Goal: Task Accomplishment & Management: Manage account settings

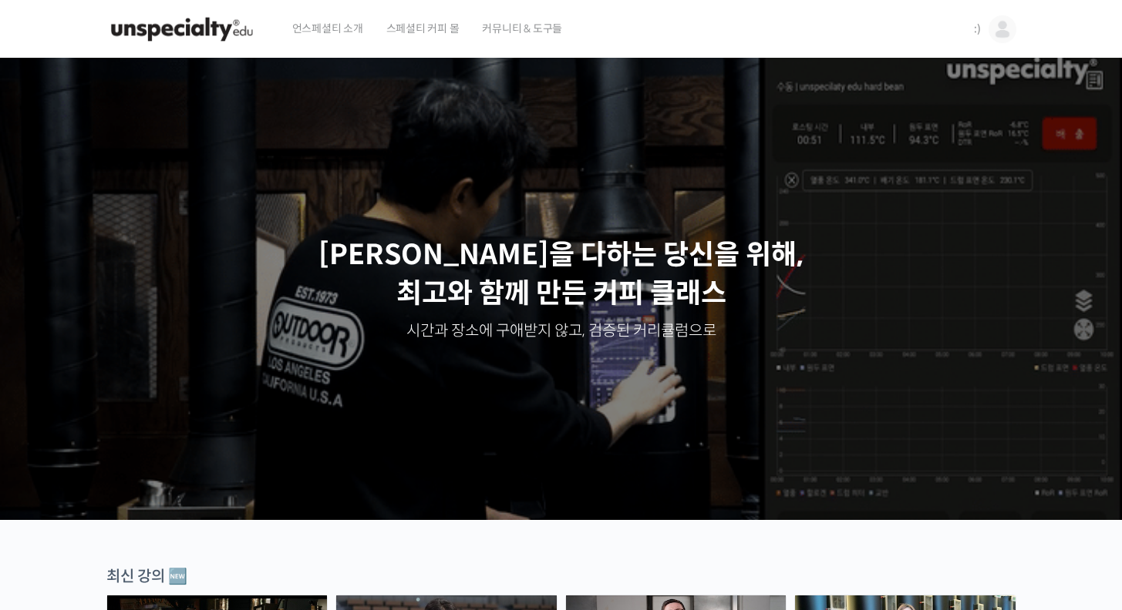
click at [1006, 27] on img at bounding box center [1002, 29] width 28 height 28
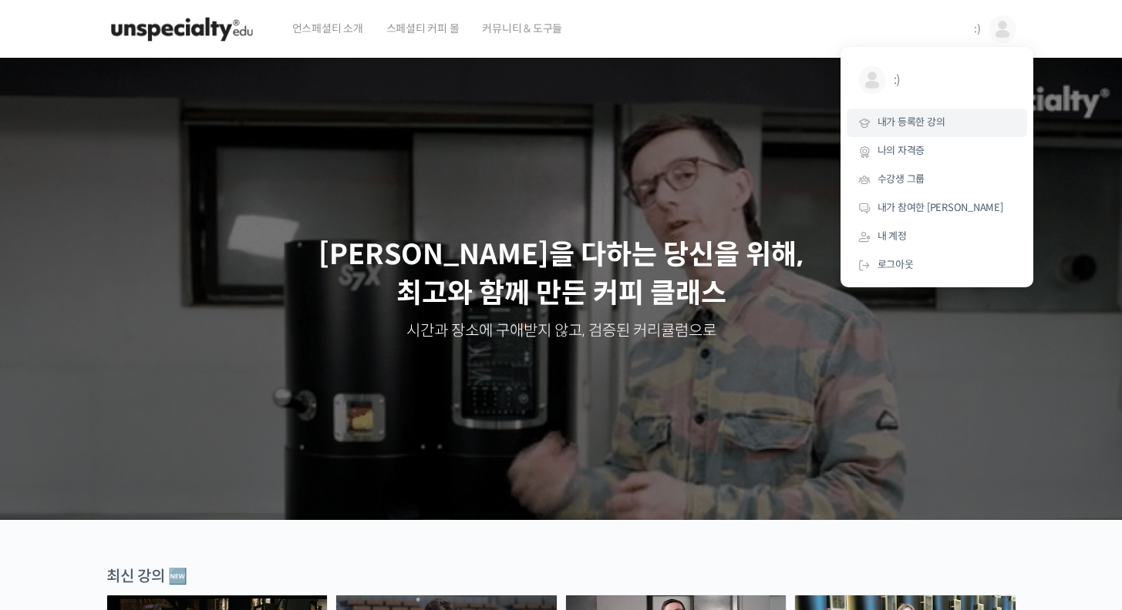
click at [944, 123] on link "내가 등록한 강의" at bounding box center [936, 123] width 180 height 29
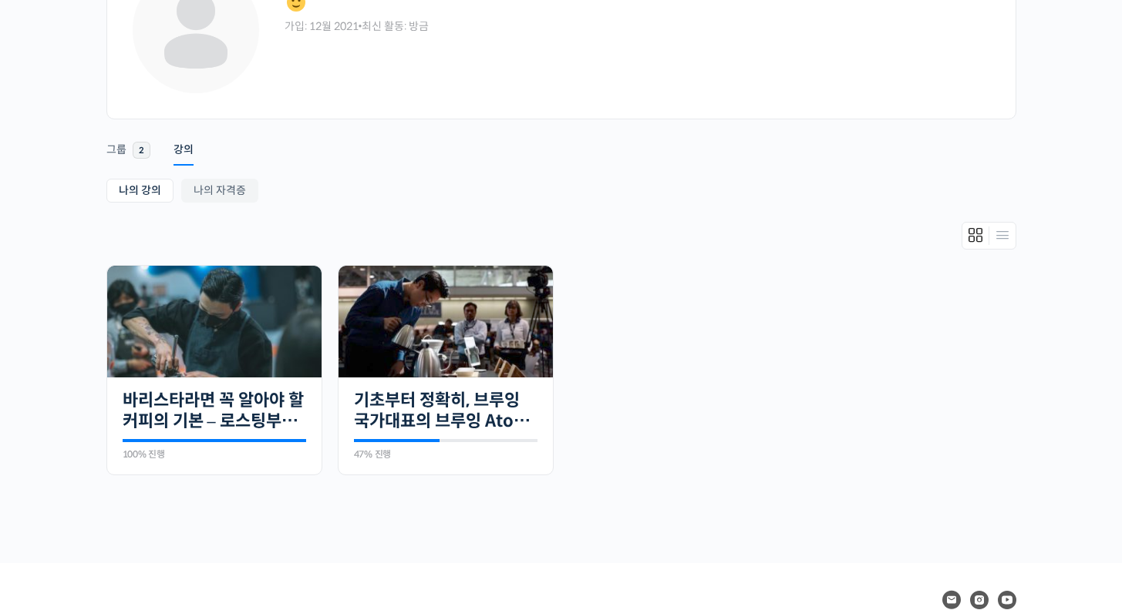
scroll to position [133, 0]
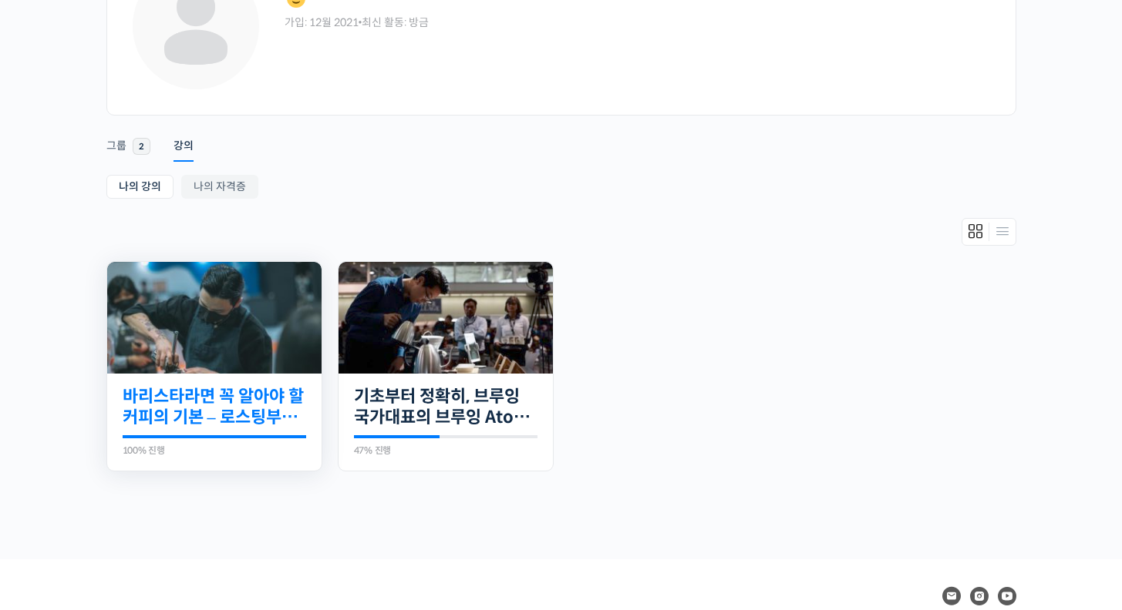
click at [224, 390] on link "바리스타라면 꼭 알아야 할 커피의 기본 – 로스팅부터 에스프레소까지" at bounding box center [214, 407] width 183 height 42
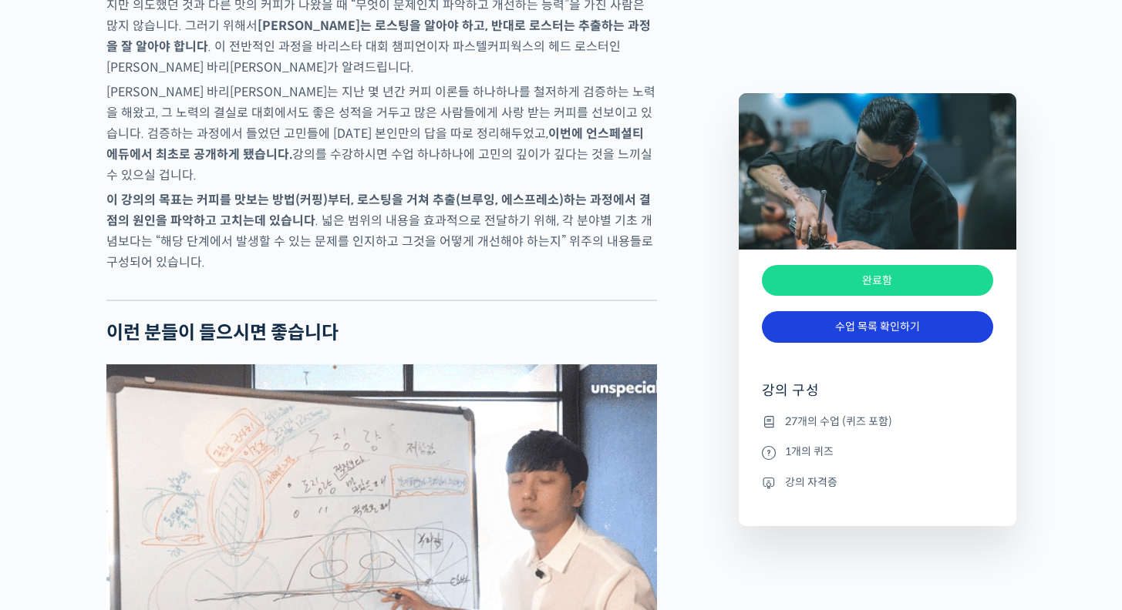
click at [853, 332] on link "수업 목록 확인하기" at bounding box center [877, 327] width 231 height 32
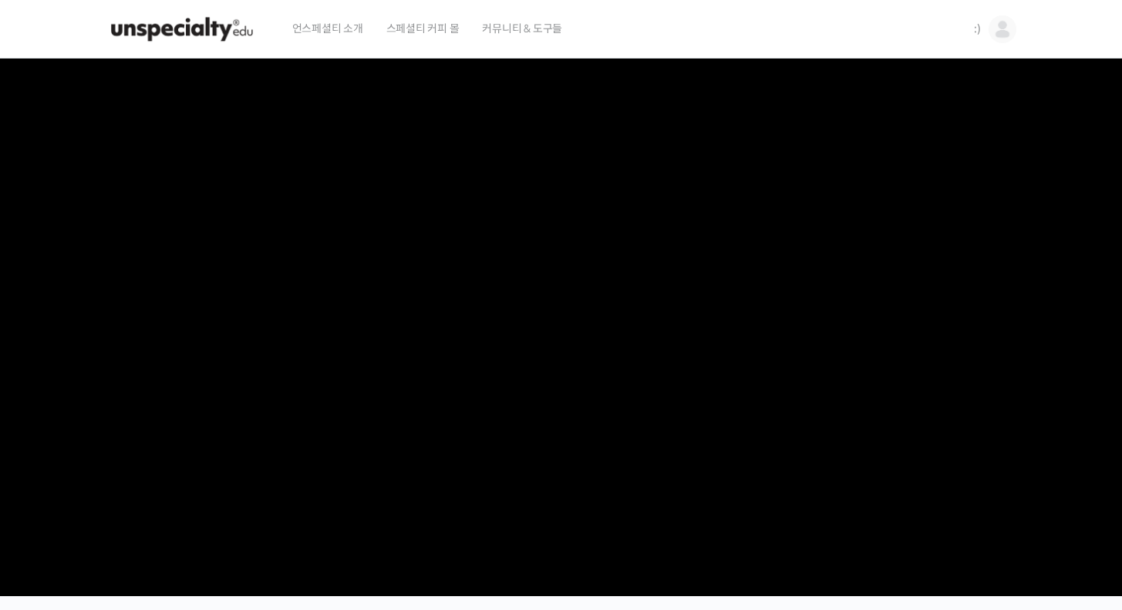
scroll to position [-1, 0]
click at [193, 25] on img at bounding box center [181, 29] width 151 height 46
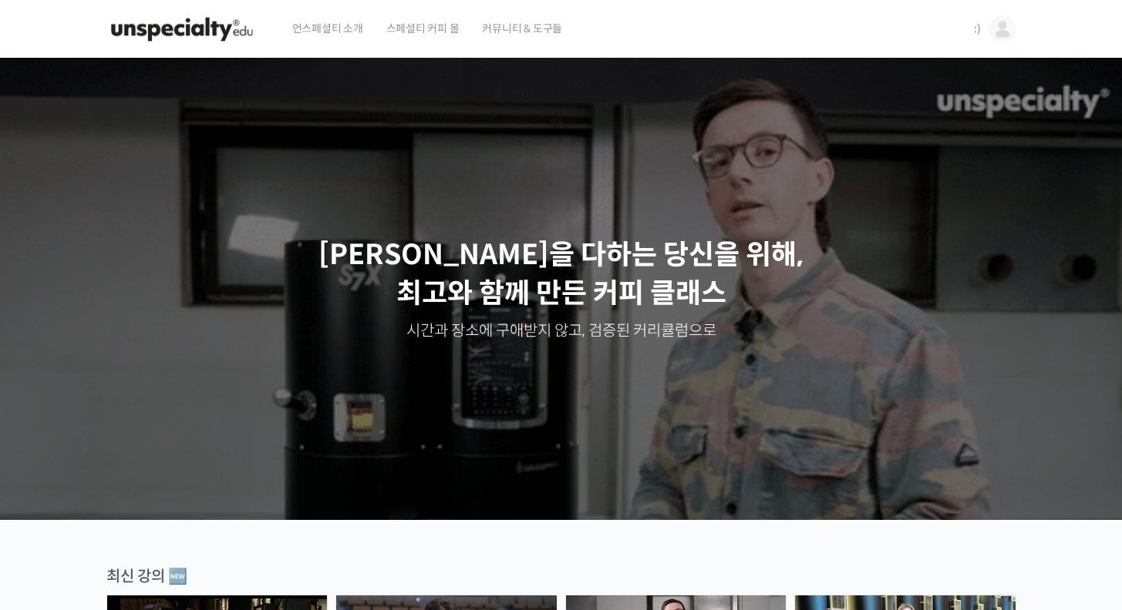
click at [989, 25] on img at bounding box center [1002, 29] width 28 height 28
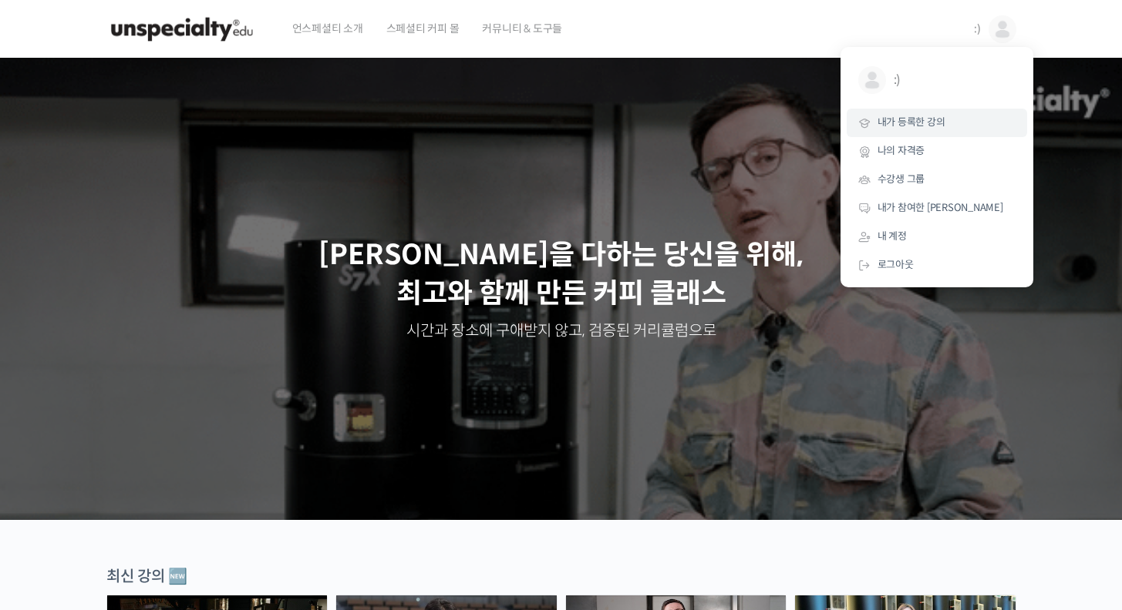
click at [950, 122] on link "내가 등록한 강의" at bounding box center [936, 123] width 180 height 29
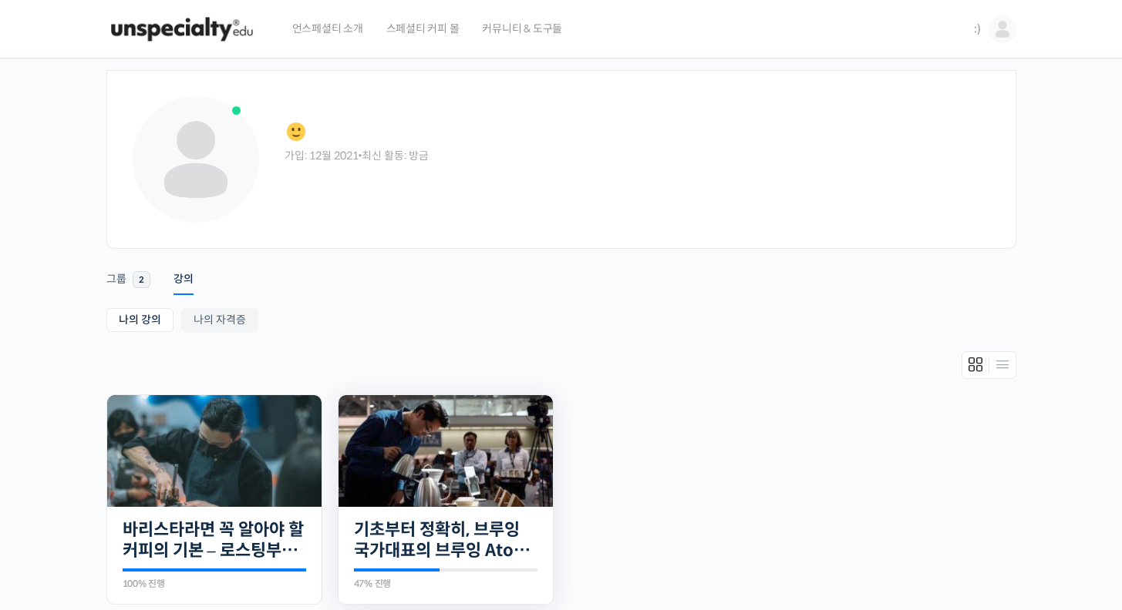
click at [493, 454] on img at bounding box center [445, 451] width 214 height 112
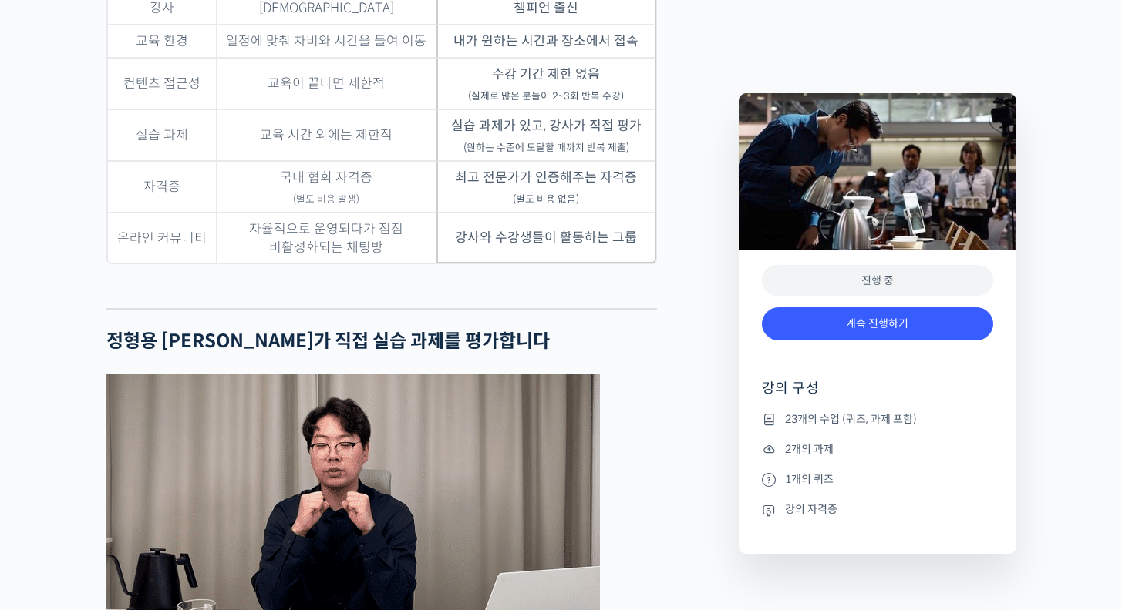
scroll to position [5194, 0]
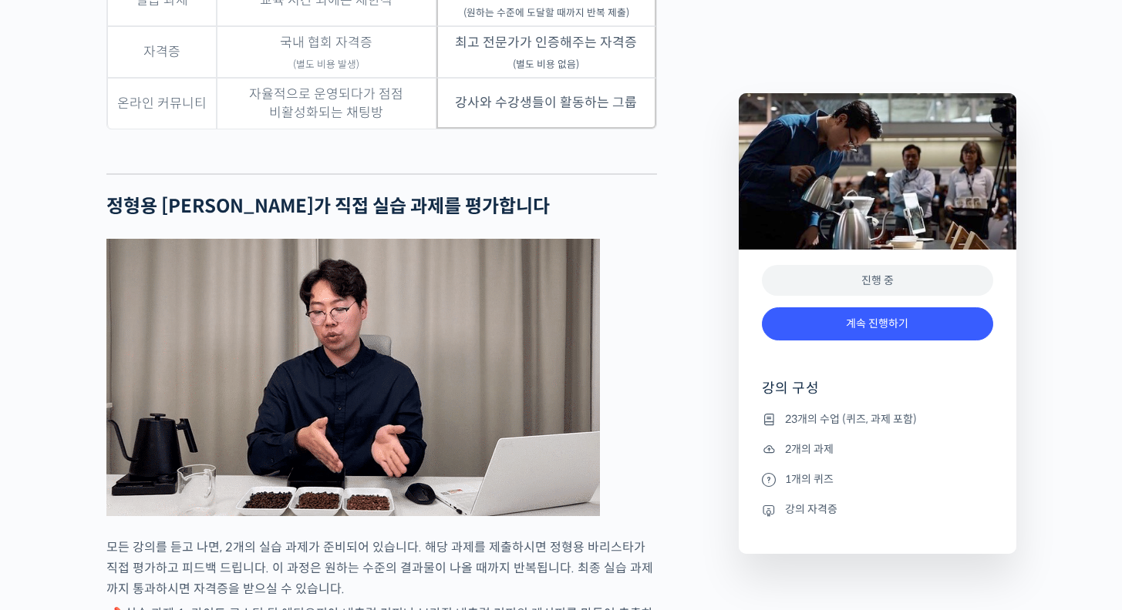
click at [930, 282] on div "진행 중" at bounding box center [877, 281] width 231 height 32
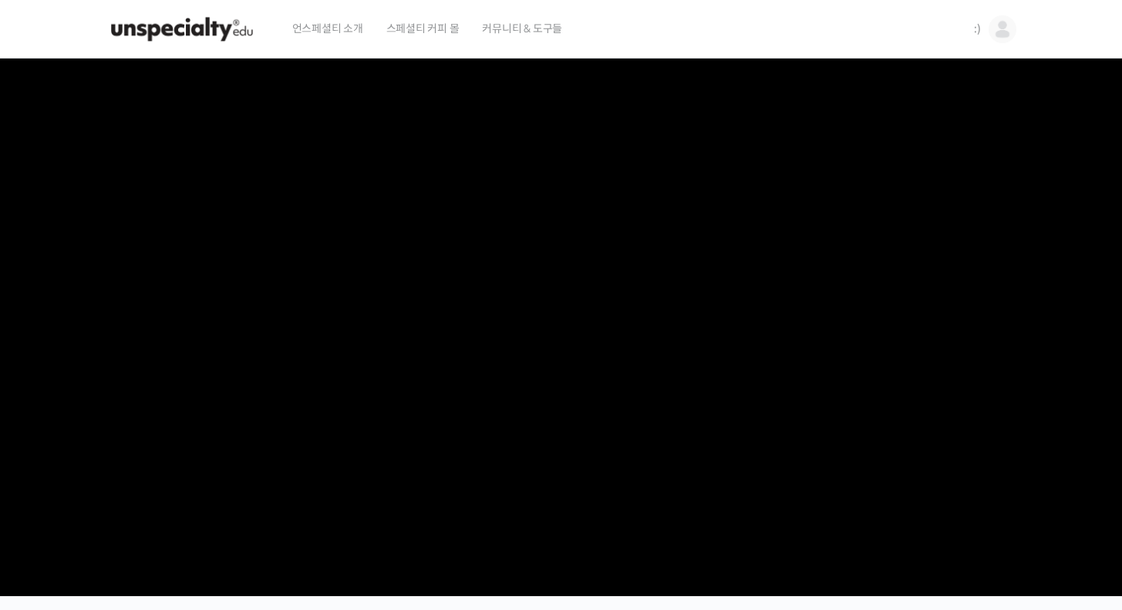
scroll to position [0, 0]
click at [994, 25] on img at bounding box center [1002, 29] width 28 height 28
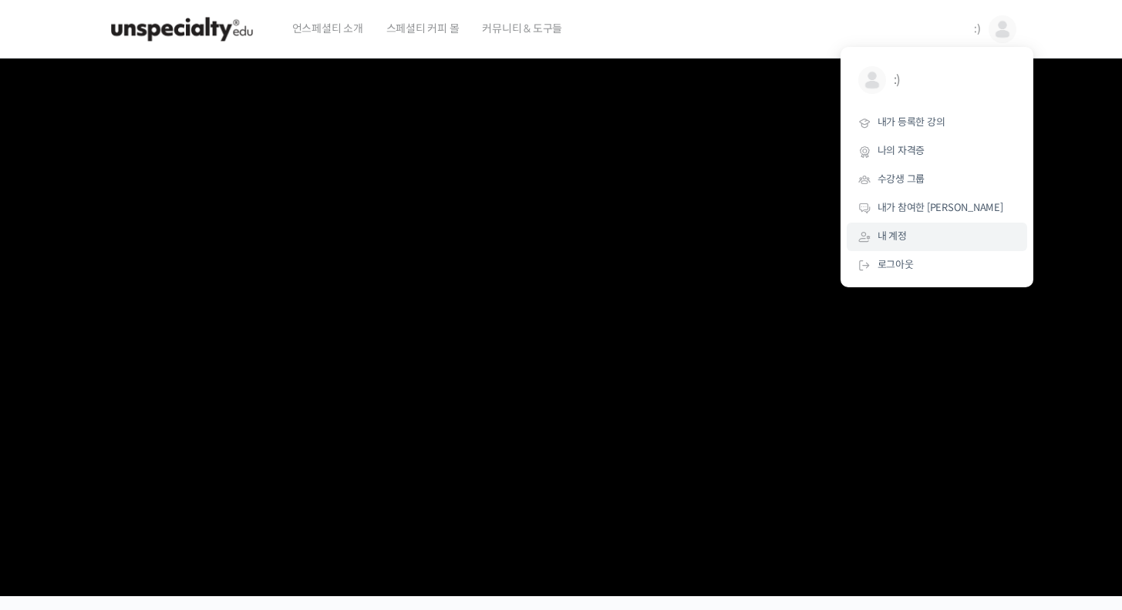
click at [900, 234] on span "내 계정" at bounding box center [891, 236] width 29 height 13
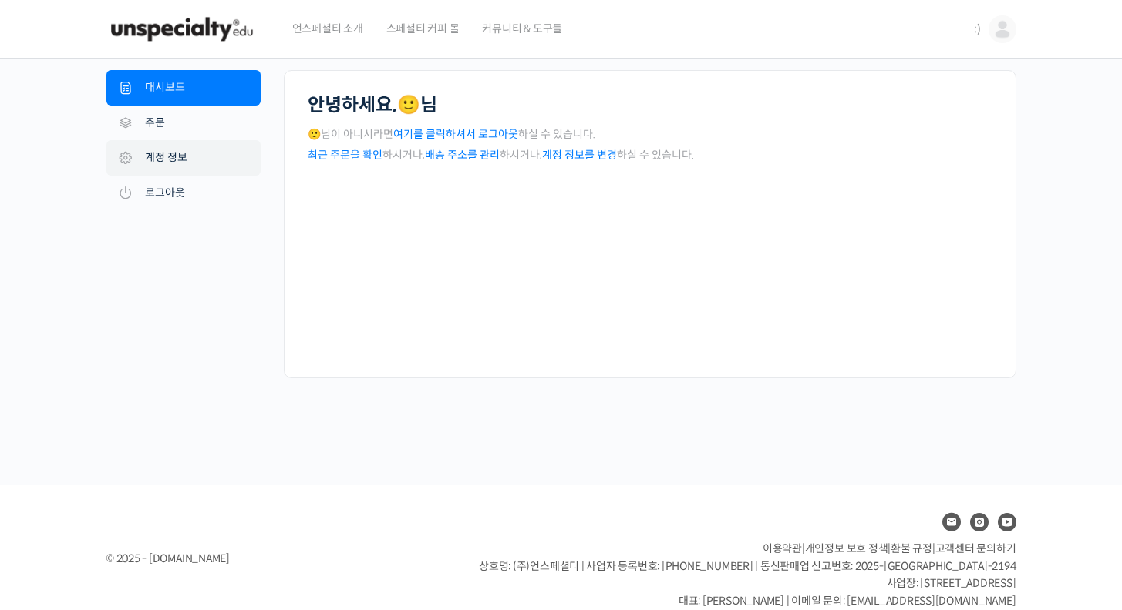
click at [188, 155] on link "계정 정보" at bounding box center [183, 157] width 154 height 35
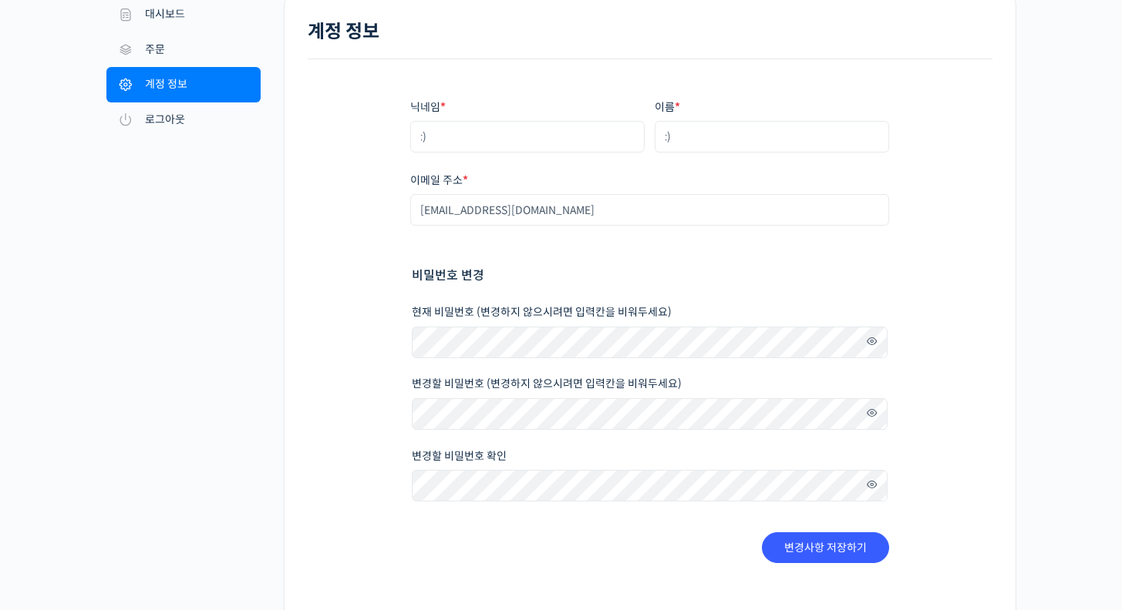
scroll to position [96, 0]
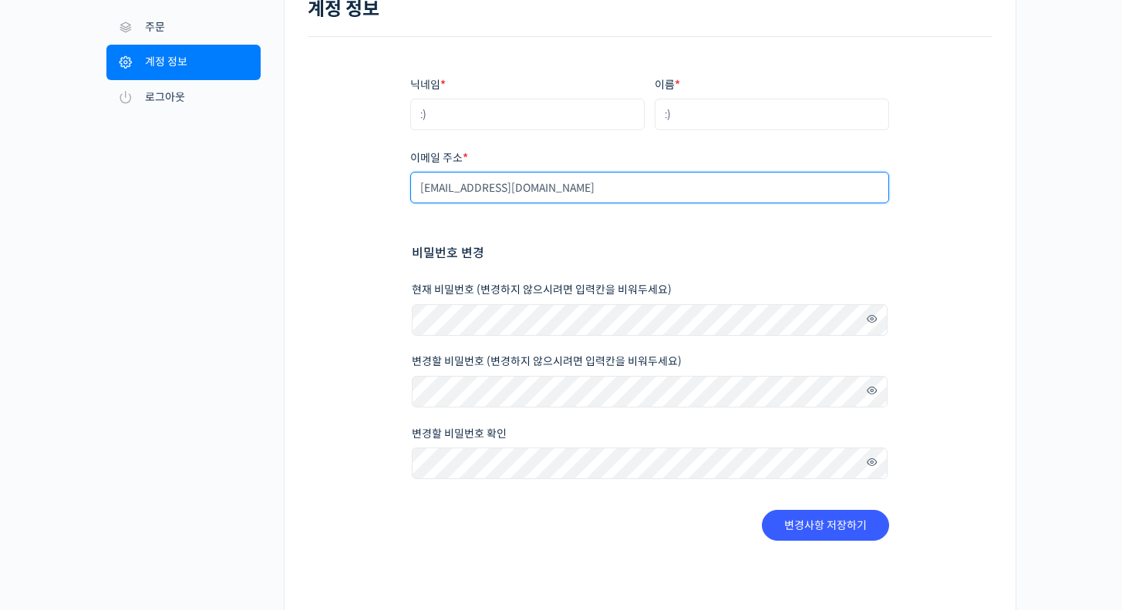
click at [647, 196] on input "seongmin5674@gmail.com" at bounding box center [649, 188] width 479 height 32
click at [580, 199] on input "seongmin5674@gmail.com" at bounding box center [649, 188] width 479 height 32
drag, startPoint x: 589, startPoint y: 194, endPoint x: 380, endPoint y: 187, distance: 209.0
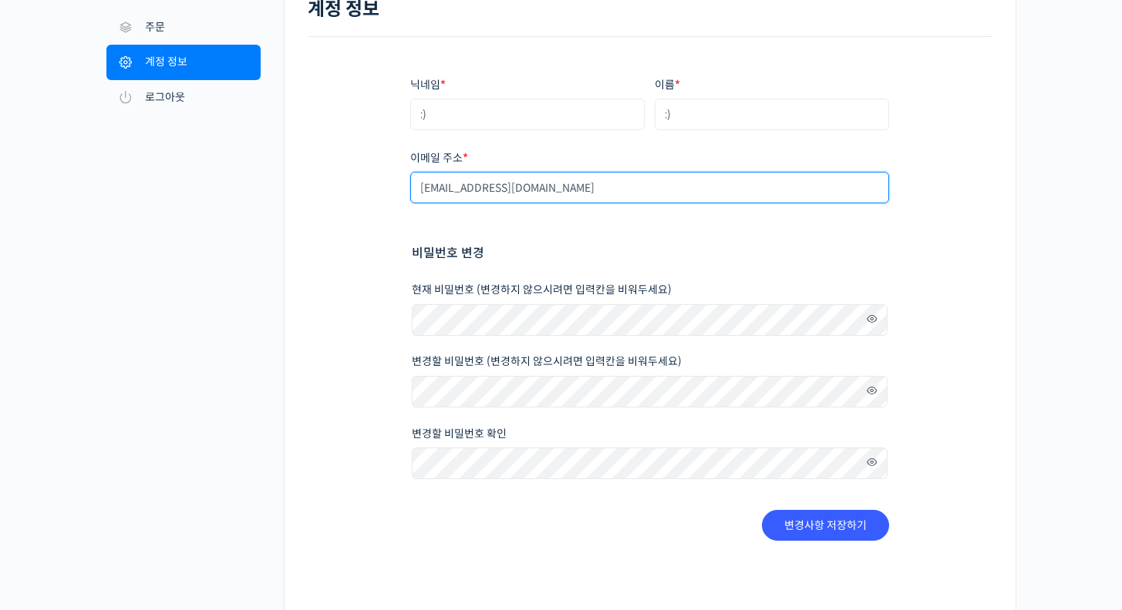
click at [380, 187] on div "닉네임 * :) 이름 * :) 표시되는 이름 * :) 계정과 리뷰 영역에서 표시되는 이름입니다. 이메일 주소 * seongmin5674@gma…" at bounding box center [650, 309] width 684 height 544
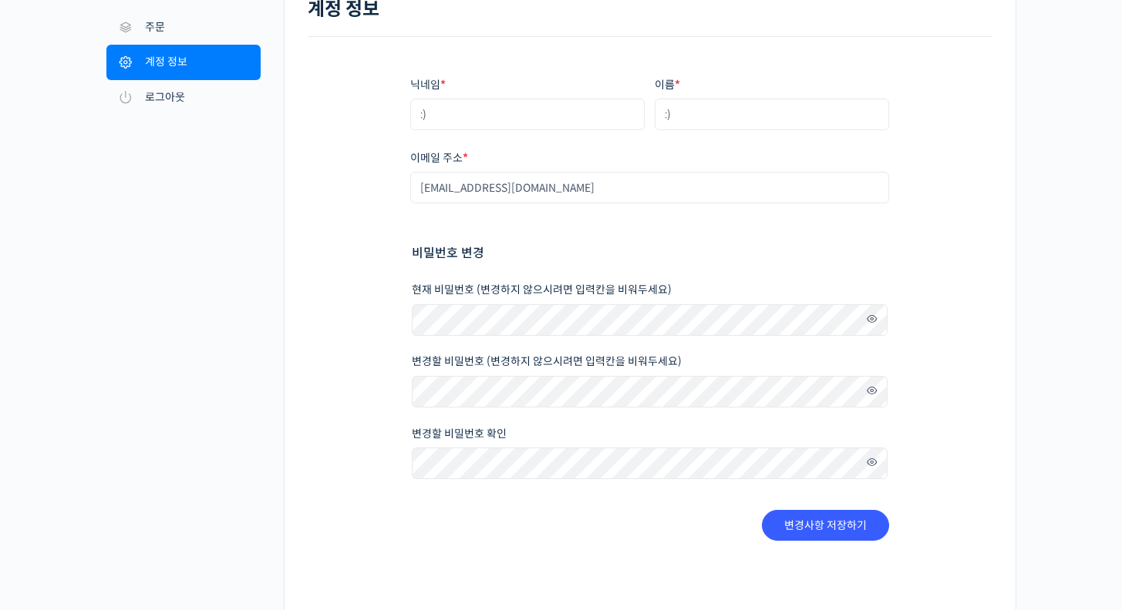
scroll to position [0, 0]
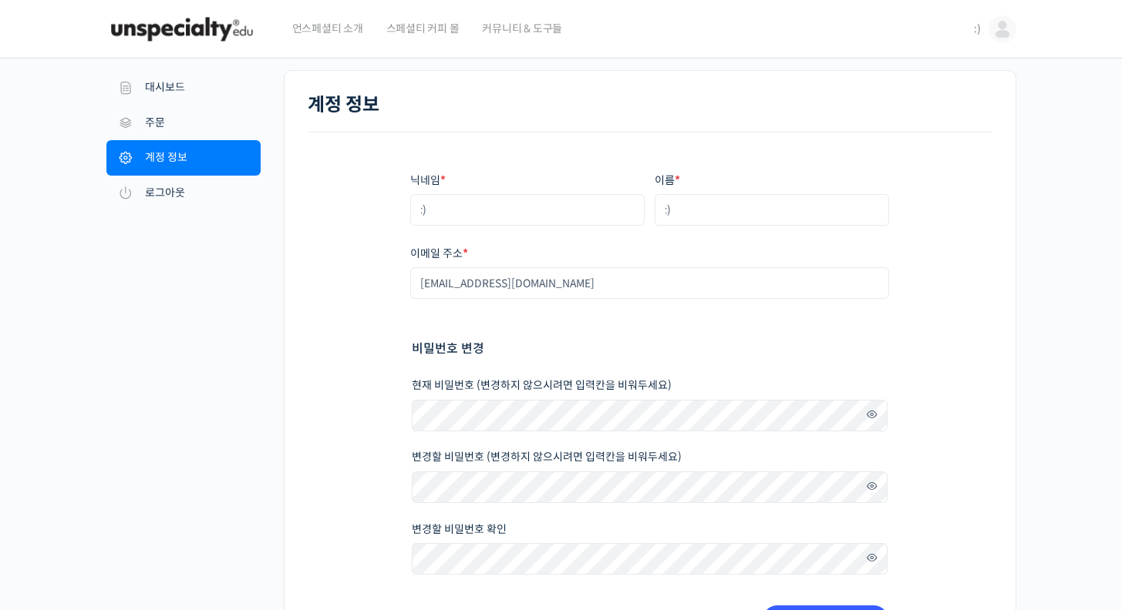
click at [877, 409] on span at bounding box center [867, 415] width 22 height 21
